Goal: Share content: Share content

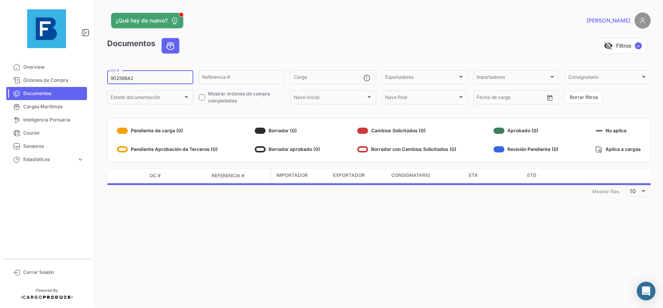
click at [149, 79] on input "90256642" at bounding box center [150, 78] width 79 height 5
drag, startPoint x: 154, startPoint y: 78, endPoint x: 86, endPoint y: 72, distance: 68.1
click at [111, 76] on input "90256642" at bounding box center [150, 78] width 79 height 5
paste input "257753488"
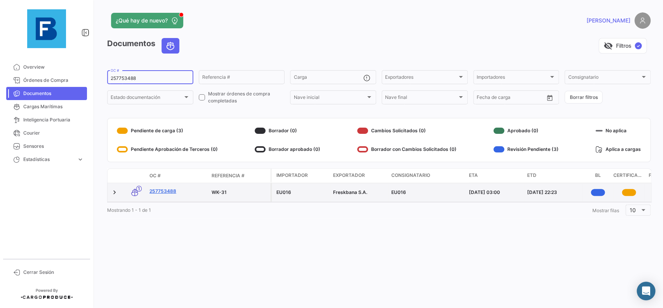
type input "257753488"
click at [164, 194] on link "257753488" at bounding box center [177, 191] width 56 height 7
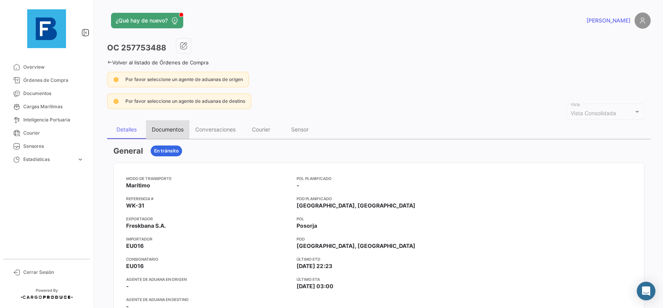
click at [163, 136] on div "Documentos" at bounding box center [167, 129] width 43 height 19
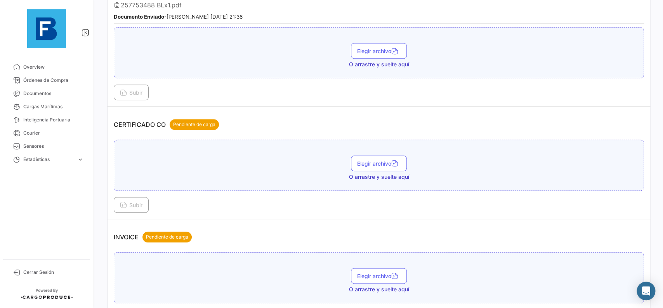
scroll to position [262, 0]
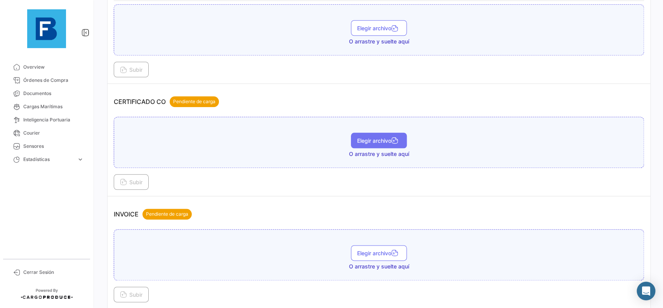
click at [382, 145] on button "Elegir archivo" at bounding box center [379, 141] width 56 height 16
click at [117, 178] on button "Subir" at bounding box center [131, 182] width 35 height 16
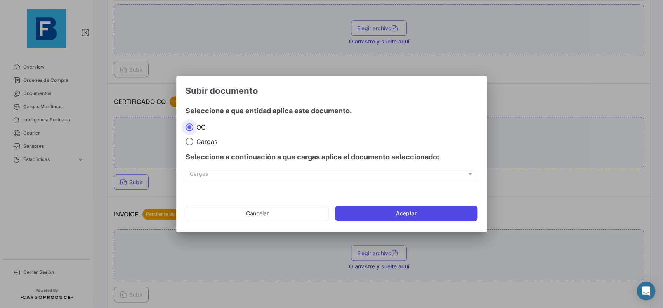
click at [376, 217] on button "Aceptar" at bounding box center [406, 214] width 142 height 16
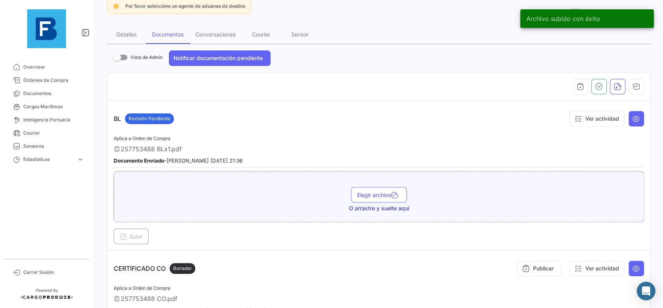
scroll to position [44, 0]
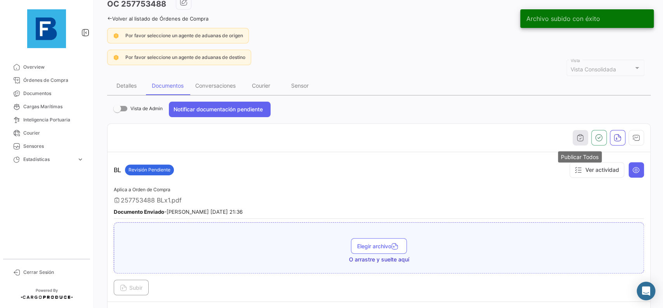
click at [582, 139] on icon "button" at bounding box center [580, 138] width 8 height 8
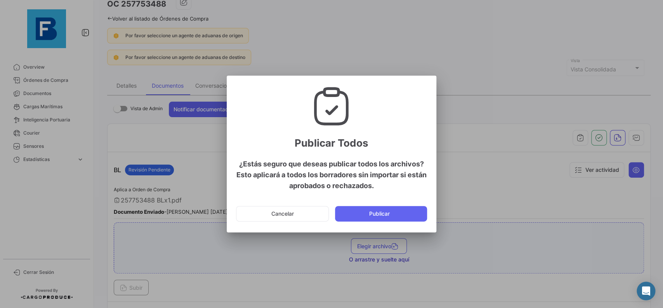
click at [401, 211] on button "Publicar" at bounding box center [381, 214] width 92 height 16
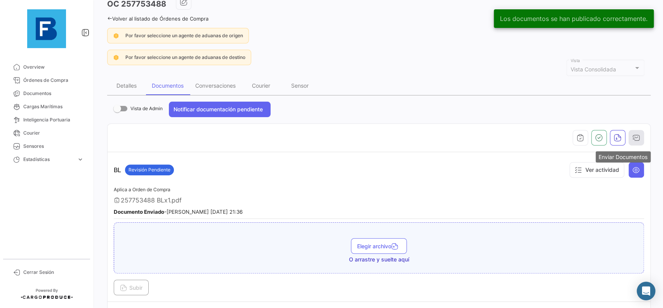
click at [633, 141] on icon "button" at bounding box center [636, 138] width 8 height 8
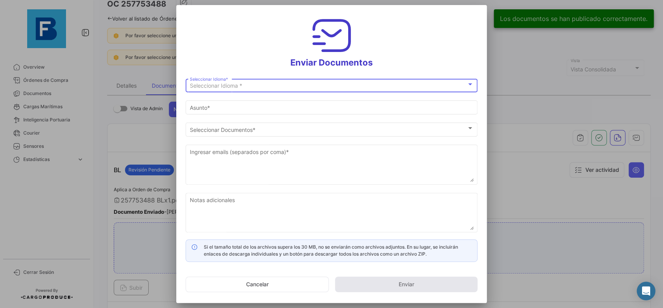
click at [307, 78] on div "Seleccionar Idioma * Seleccionar Idioma *" at bounding box center [332, 84] width 284 height 15
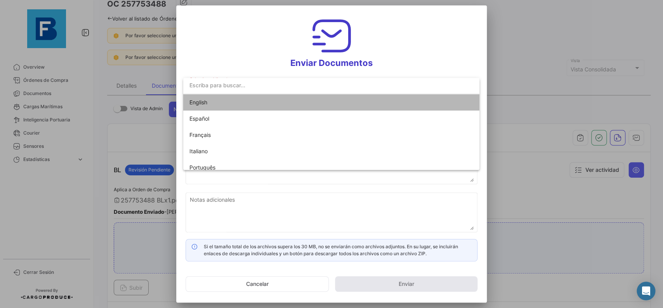
click at [296, 99] on span "English" at bounding box center [243, 102] width 109 height 16
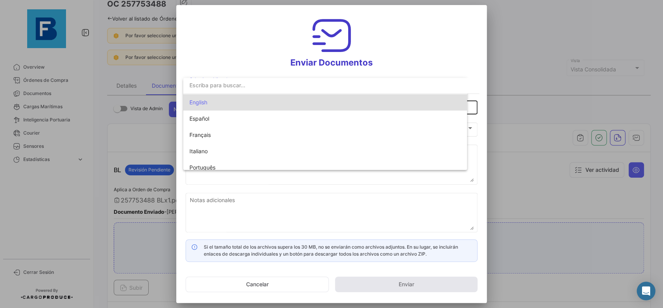
type input "[PERSON_NAME] has shared the documents of PO # 257753488 with you"
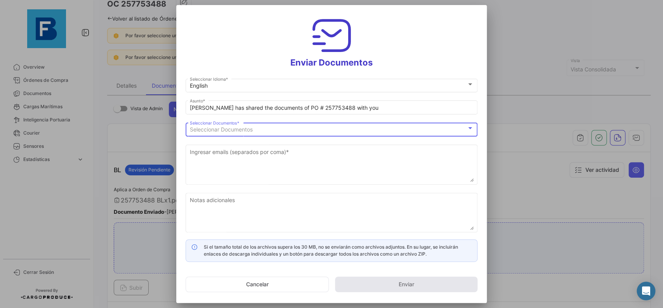
click at [278, 128] on div "Seleccionar Documentos" at bounding box center [328, 129] width 277 height 7
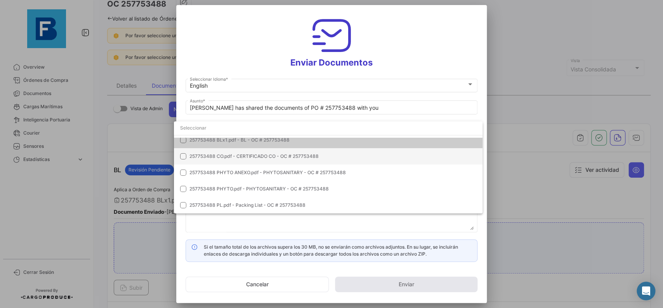
scroll to position [0, 0]
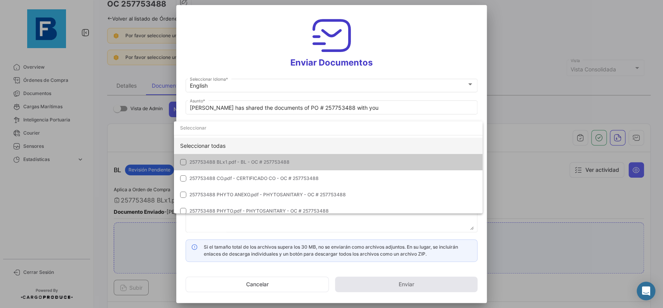
click at [332, 147] on div "Seleccionar todas" at bounding box center [328, 146] width 308 height 16
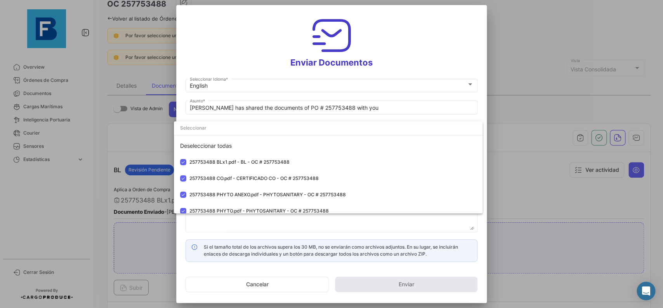
click at [484, 113] on div at bounding box center [331, 154] width 663 height 308
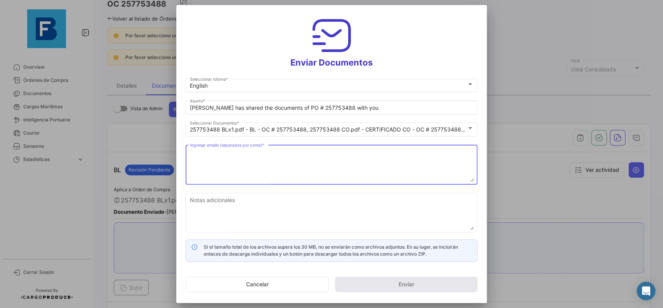
click at [303, 173] on textarea "Ingresar emails (separados por coma) *" at bounding box center [332, 165] width 284 height 34
paste textarea "[EMAIL_ADDRESS][PERSON_NAME][DOMAIN_NAME],[DOMAIN_NAME][EMAIL_ADDRESS][DOMAIN_N…"
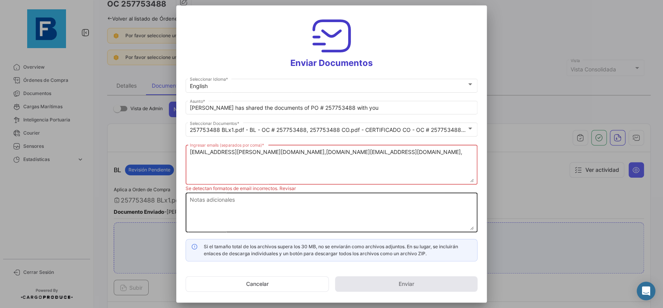
paste textarea "[PERSON_NAME][EMAIL_ADDRESS][DOMAIN_NAME]"
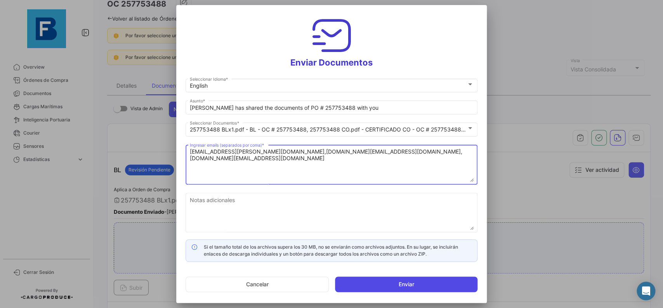
type textarea "[EMAIL_ADDRESS][PERSON_NAME][DOMAIN_NAME],[DOMAIN_NAME][EMAIL_ADDRESS][DOMAIN_N…"
click at [420, 281] on button "Enviar" at bounding box center [406, 285] width 142 height 16
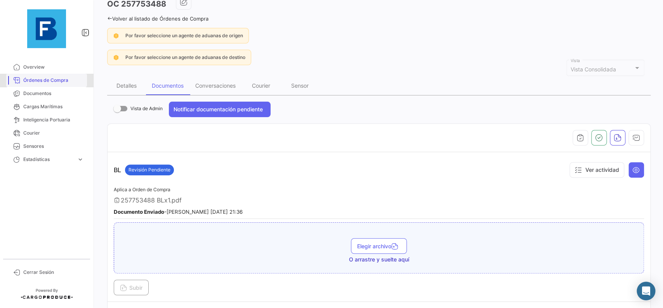
click at [55, 87] on link "Órdenes de Compra" at bounding box center [46, 80] width 81 height 13
click at [50, 92] on span "Documentos" at bounding box center [53, 93] width 61 height 7
click at [33, 94] on span "Documentos" at bounding box center [53, 93] width 61 height 7
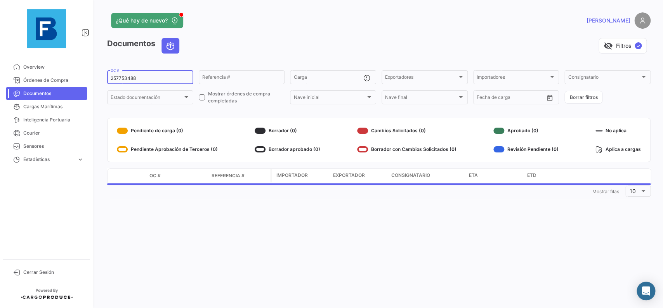
drag, startPoint x: 145, startPoint y: 79, endPoint x: 92, endPoint y: 75, distance: 52.9
click at [111, 76] on input "257753488" at bounding box center [150, 78] width 79 height 5
paste input "14056685"
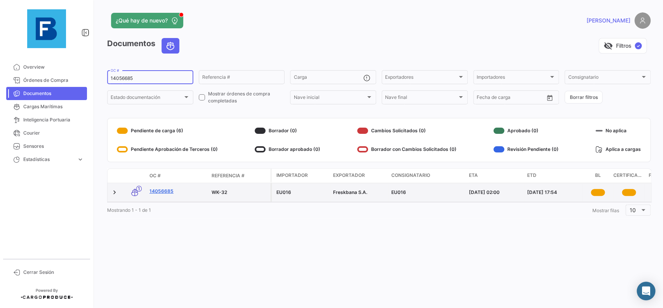
type input "14056685"
click at [169, 191] on link "14056685" at bounding box center [177, 191] width 56 height 7
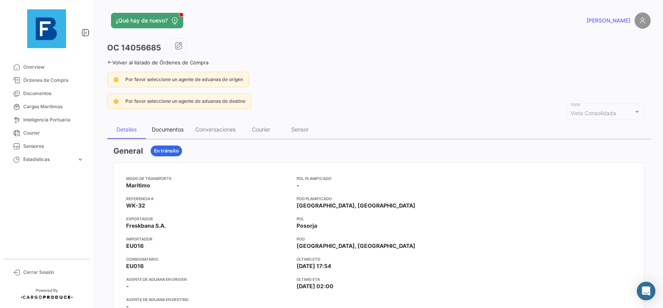
click at [169, 132] on div "Documentos" at bounding box center [168, 129] width 32 height 7
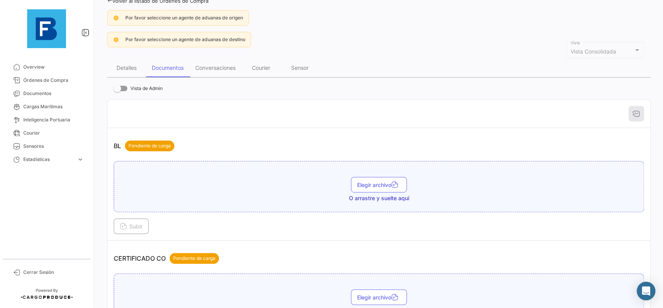
scroll to position [87, 0]
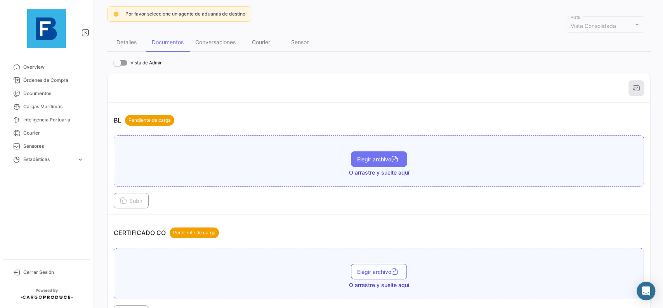
click at [370, 164] on button "Elegir archivo" at bounding box center [379, 159] width 56 height 16
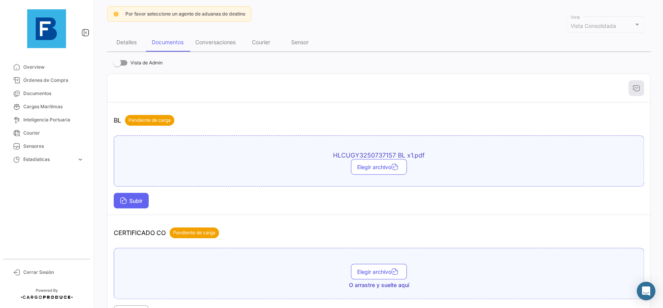
click at [136, 204] on span "Subir" at bounding box center [131, 200] width 23 height 7
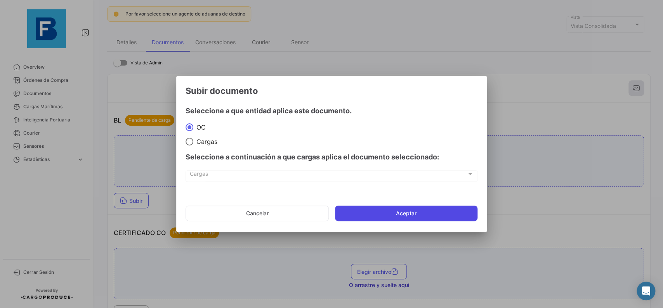
click at [357, 218] on button "Aceptar" at bounding box center [406, 214] width 142 height 16
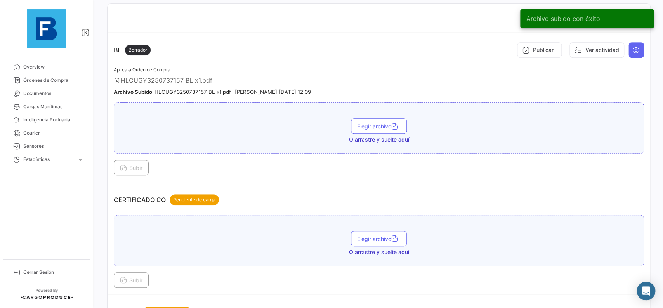
scroll to position [175, 0]
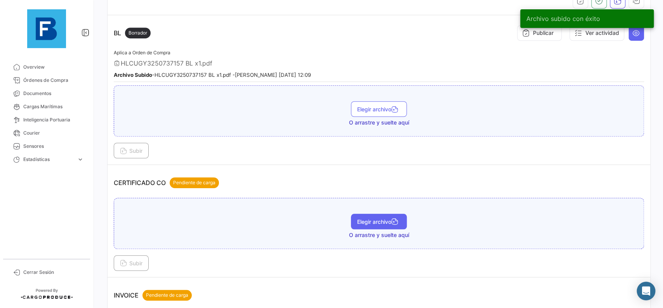
click at [367, 223] on span "Elegir archivo" at bounding box center [378, 221] width 43 height 7
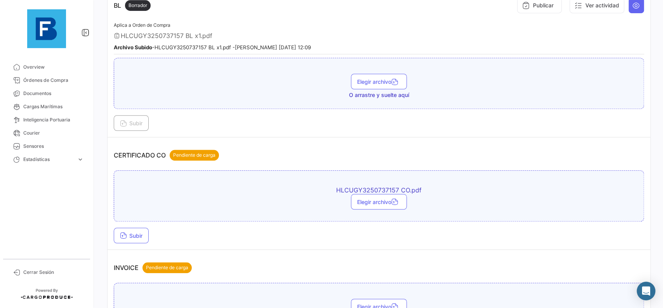
scroll to position [262, 0]
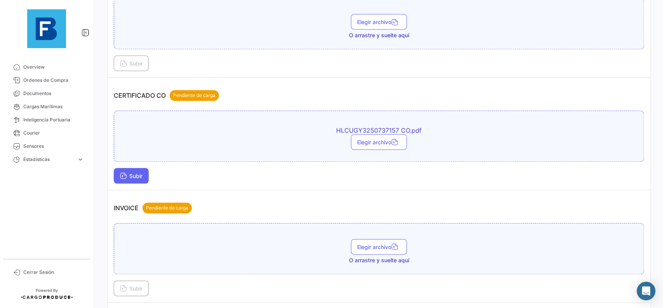
click at [139, 172] on button "Subir" at bounding box center [131, 176] width 35 height 16
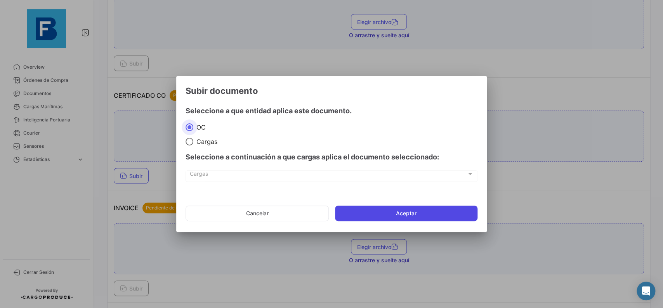
click at [345, 218] on button "Aceptar" at bounding box center [406, 214] width 142 height 16
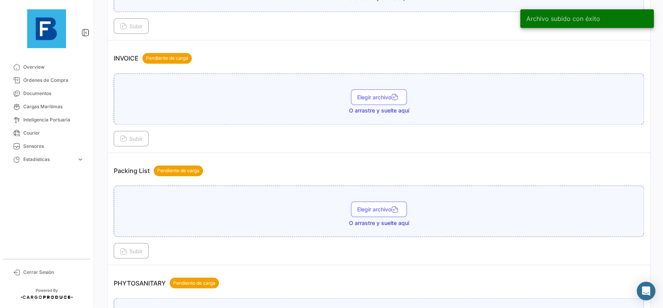
scroll to position [480, 0]
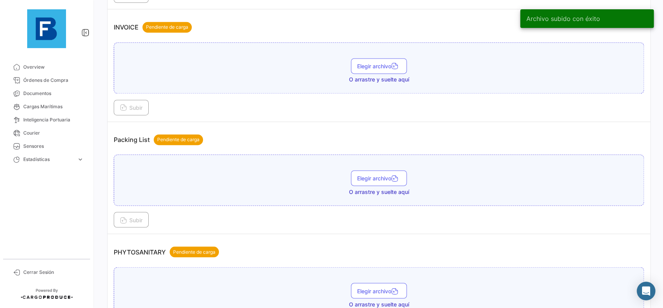
click at [382, 160] on div "Elegir archivo O arrastre y suelte aquí" at bounding box center [379, 179] width 530 height 51
click at [379, 181] on span "Elegir archivo" at bounding box center [378, 178] width 43 height 7
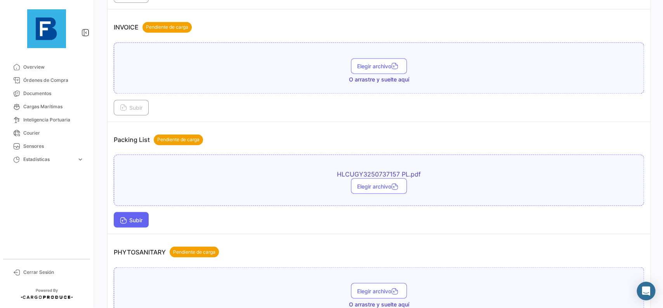
click at [138, 216] on span "Subir" at bounding box center [131, 219] width 23 height 7
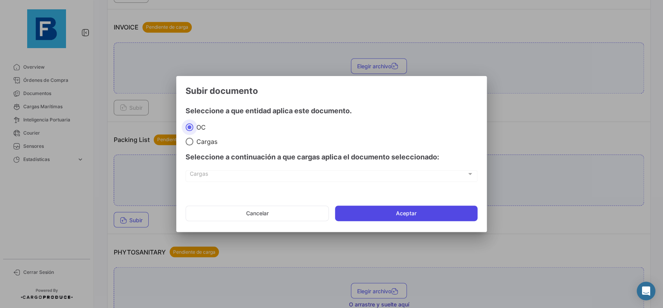
click at [388, 217] on button "Aceptar" at bounding box center [406, 214] width 142 height 16
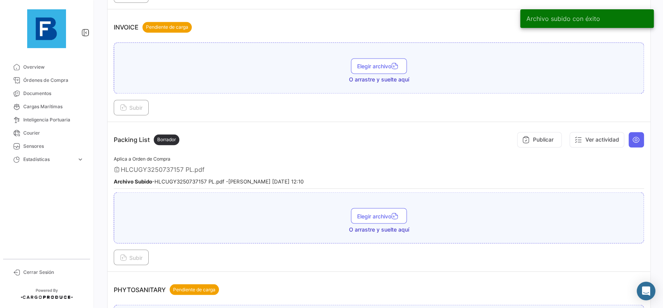
scroll to position [611, 0]
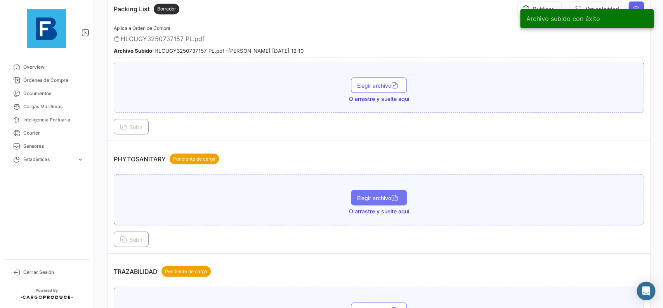
click at [385, 197] on span "Elegir archivo" at bounding box center [378, 197] width 43 height 7
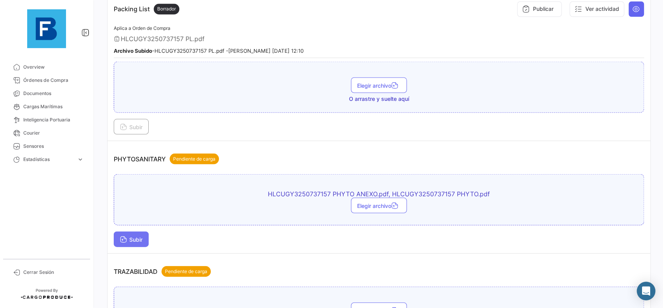
click at [139, 237] on span "Subir" at bounding box center [131, 239] width 23 height 7
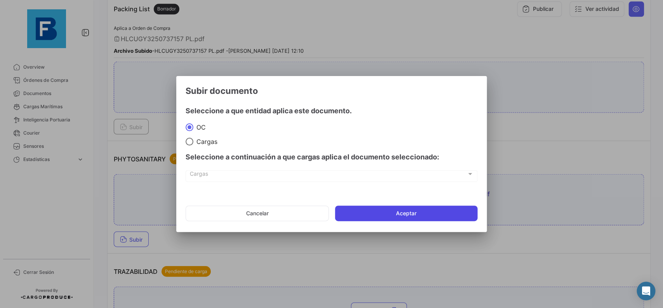
click at [370, 206] on button "Aceptar" at bounding box center [406, 214] width 142 height 16
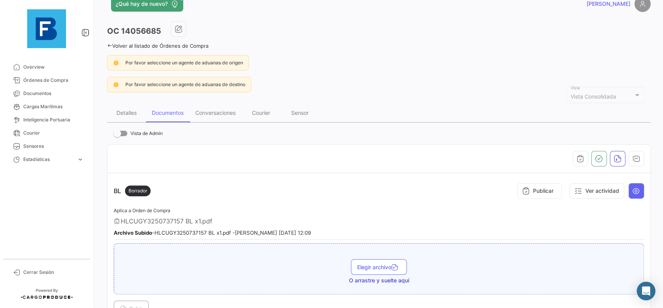
scroll to position [0, 0]
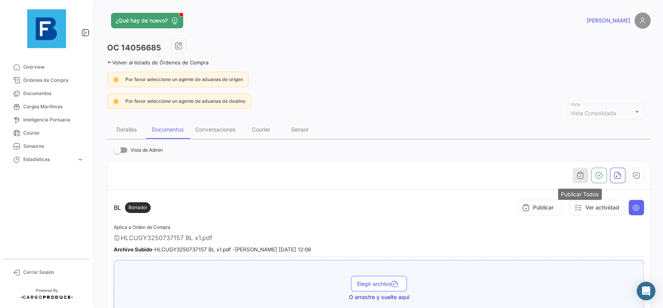
click at [578, 175] on icon "button" at bounding box center [580, 175] width 8 height 8
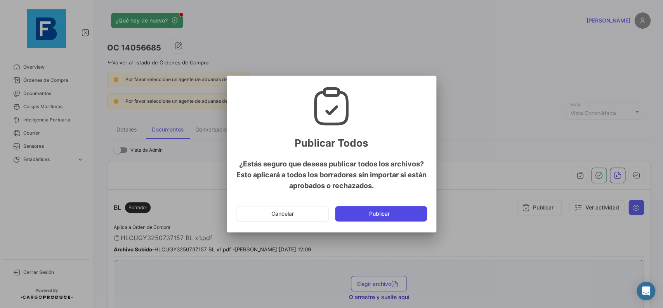
click at [381, 210] on button "Publicar" at bounding box center [381, 214] width 92 height 16
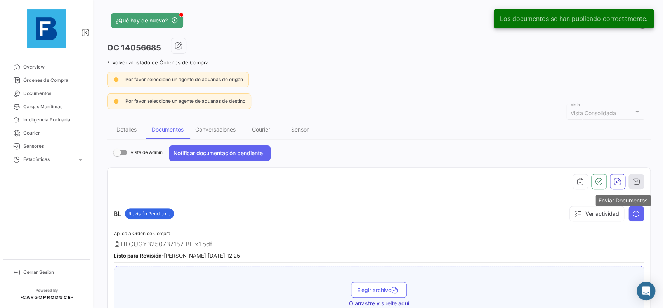
click at [638, 182] on icon "button" at bounding box center [636, 182] width 8 height 8
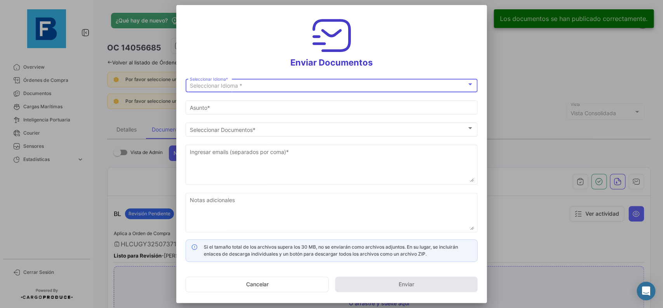
click at [322, 81] on div "Seleccionar Idioma * Seleccionar Idioma *" at bounding box center [332, 84] width 284 height 15
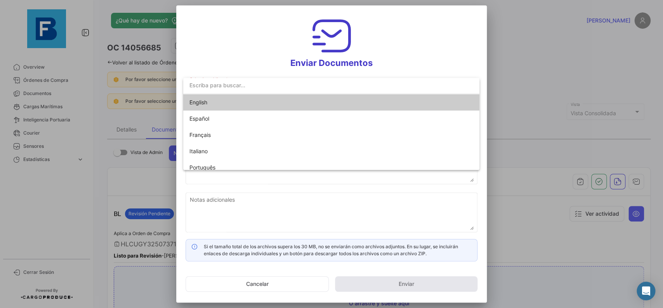
click at [287, 102] on span "English" at bounding box center [243, 102] width 109 height 16
type input "[PERSON_NAME] has shared the documents of PO # 14056685 with you"
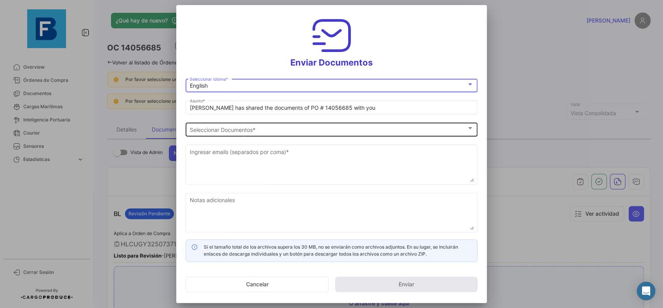
click at [281, 123] on div "Seleccionar Documentos Seleccionar Documentos *" at bounding box center [332, 128] width 284 height 15
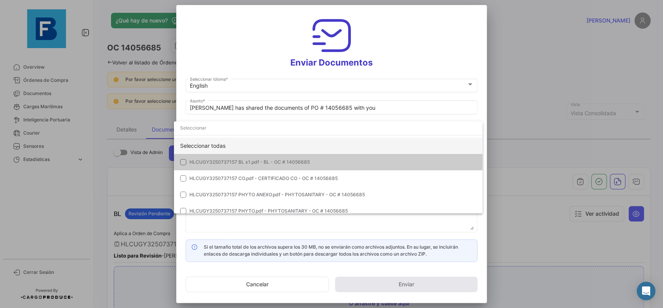
click at [332, 144] on div "Seleccionar todas" at bounding box center [328, 146] width 308 height 16
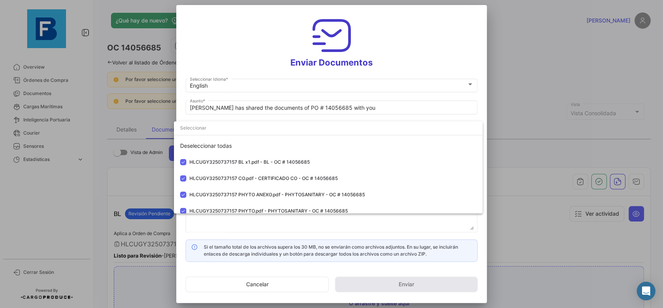
click at [485, 102] on div at bounding box center [331, 154] width 663 height 308
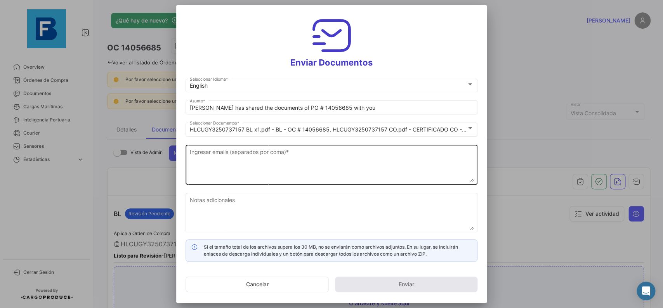
click at [333, 149] on textarea "Ingresar emails (separados por coma) *" at bounding box center [332, 165] width 284 height 34
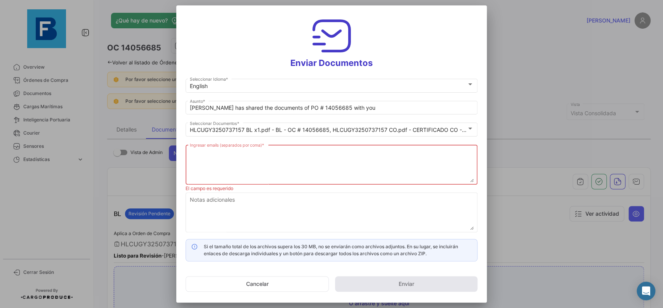
paste textarea "[EMAIL_ADDRESS][PERSON_NAME][DOMAIN_NAME],[DOMAIN_NAME][EMAIL_ADDRESS][DOMAIN_N…"
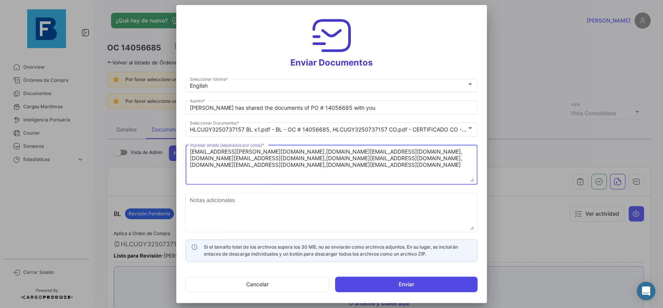
type textarea "[EMAIL_ADDRESS][PERSON_NAME][DOMAIN_NAME],[DOMAIN_NAME][EMAIL_ADDRESS][DOMAIN_N…"
click at [382, 281] on button "Enviar" at bounding box center [406, 285] width 142 height 16
